Goal: Information Seeking & Learning: Learn about a topic

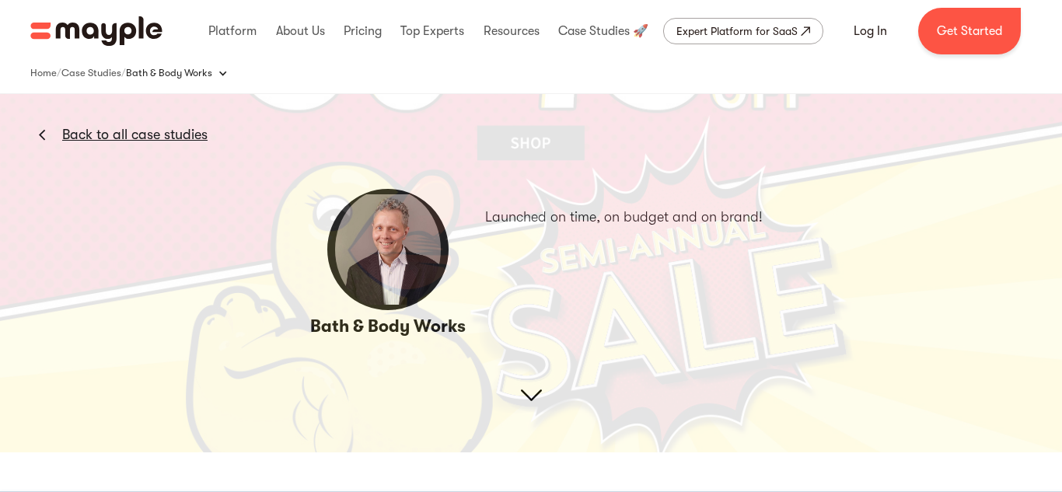
scroll to position [40, 0]
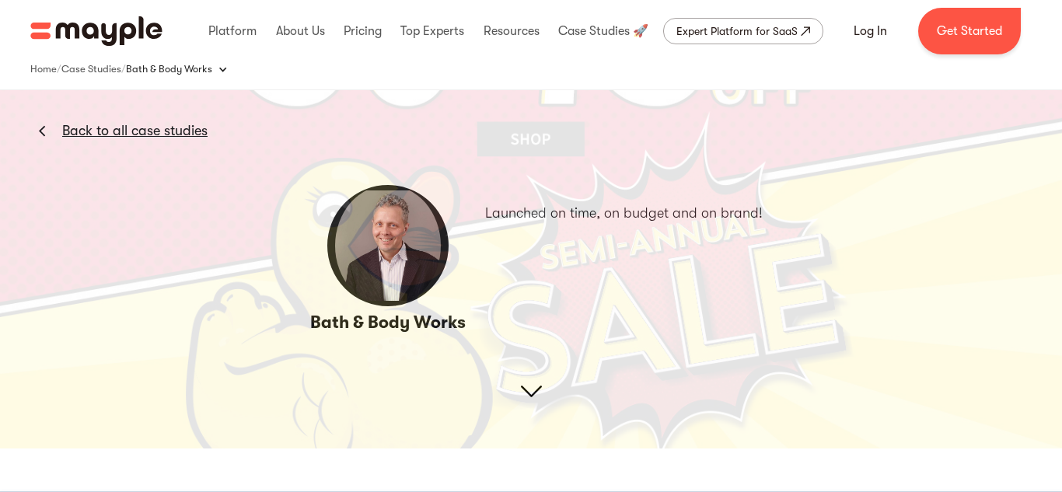
click at [521, 383] on img at bounding box center [531, 149] width 1062 height 597
click at [524, 391] on img at bounding box center [531, 149] width 1062 height 597
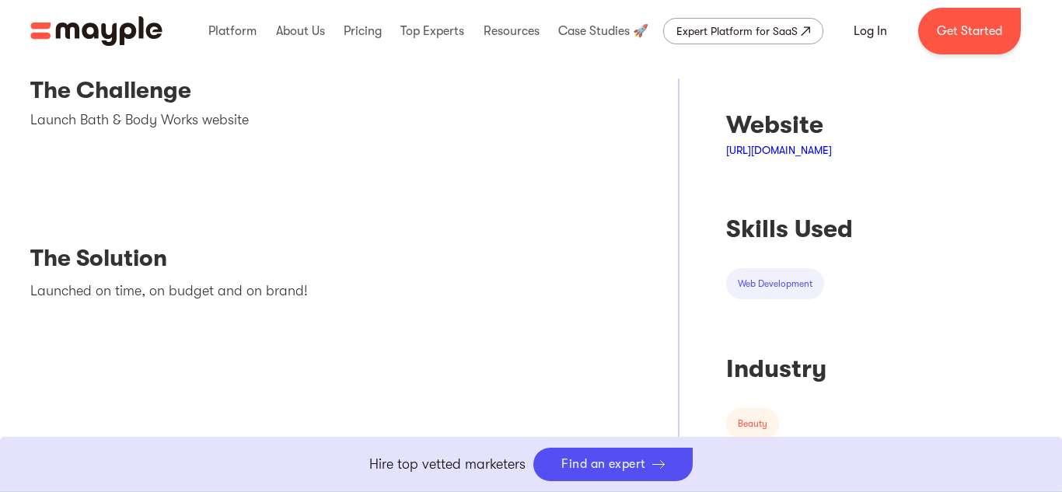
scroll to position [468, 0]
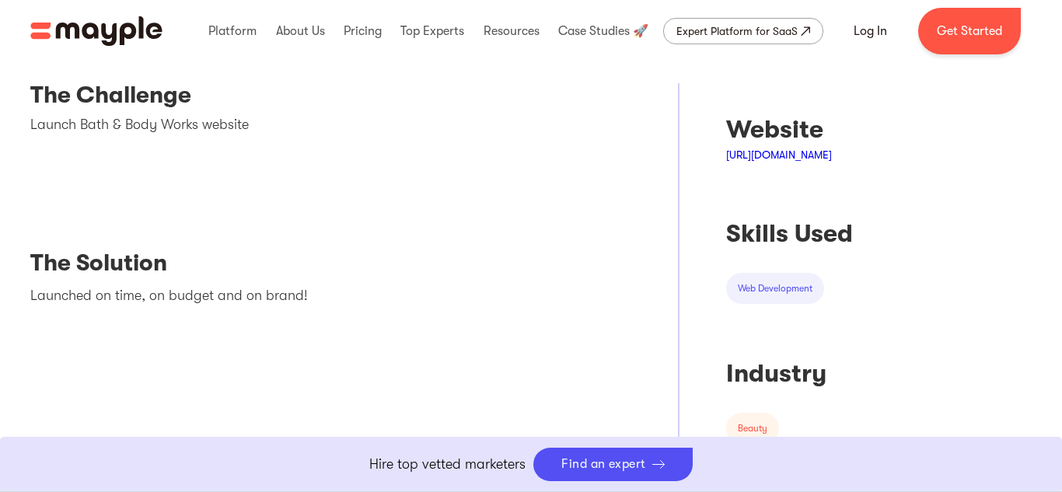
click at [776, 289] on div "web development" at bounding box center [775, 289] width 75 height 16
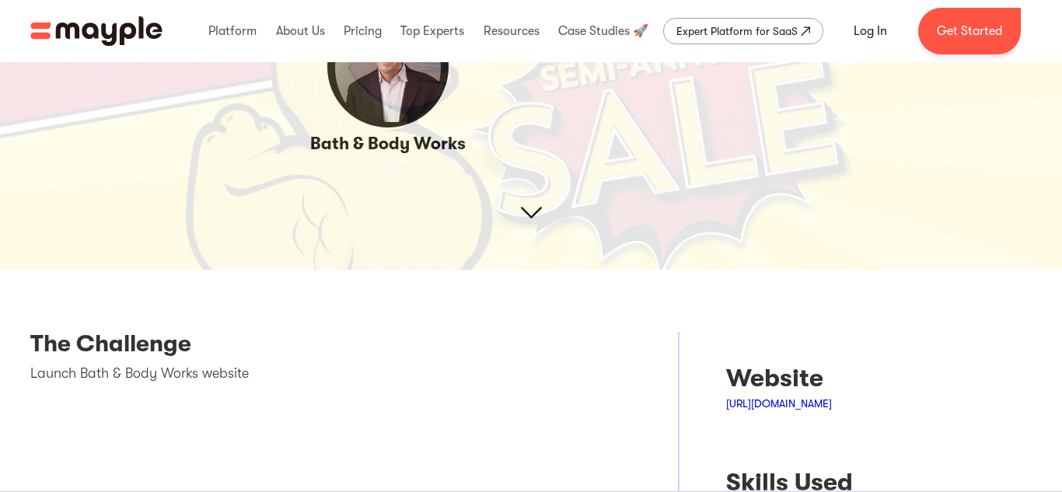
scroll to position [0, 0]
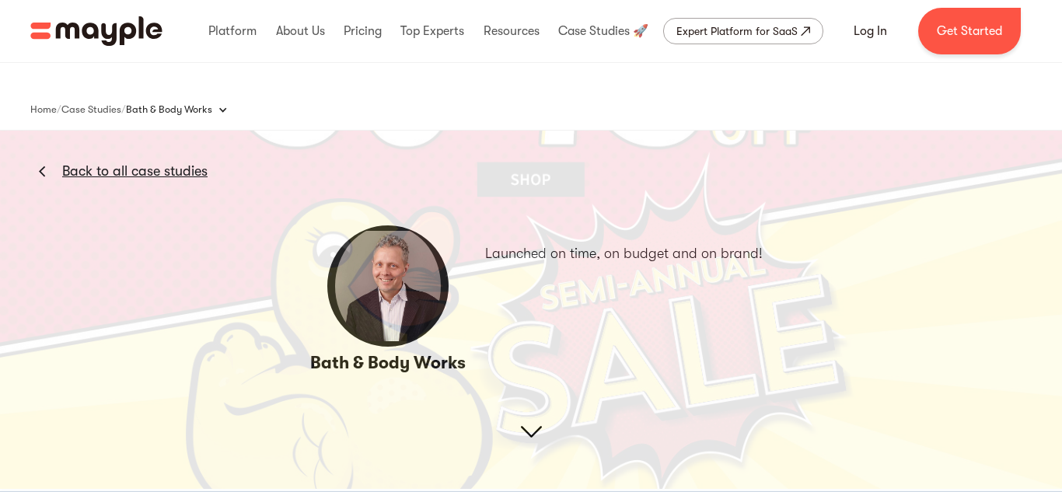
click at [137, 175] on link "Back to all case studies" at bounding box center [134, 171] width 145 height 19
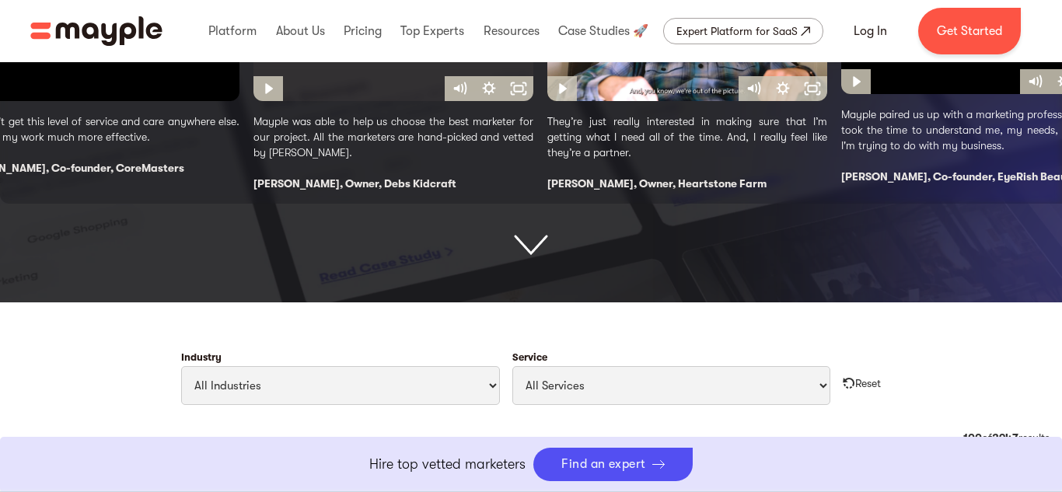
scroll to position [426, 0]
